Goal: Find specific page/section: Find specific page/section

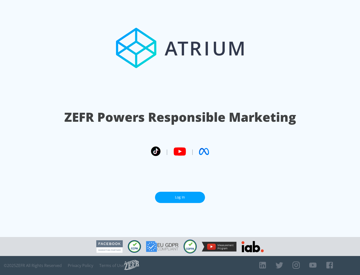
click at [180, 195] on link "Log In" at bounding box center [180, 197] width 50 height 11
